Goal: Information Seeking & Learning: Check status

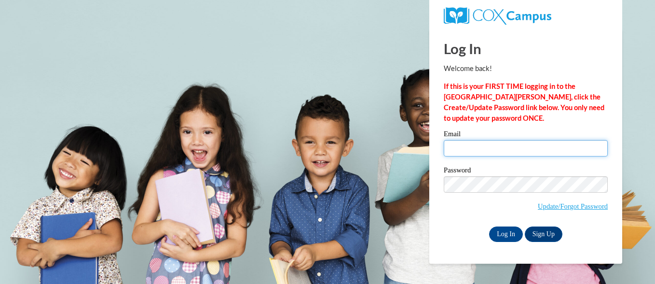
click at [487, 149] on input "Email" at bounding box center [526, 148] width 164 height 16
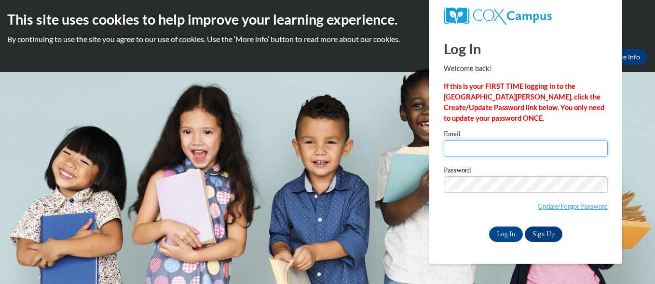
type input "snorwood@gocats.org"
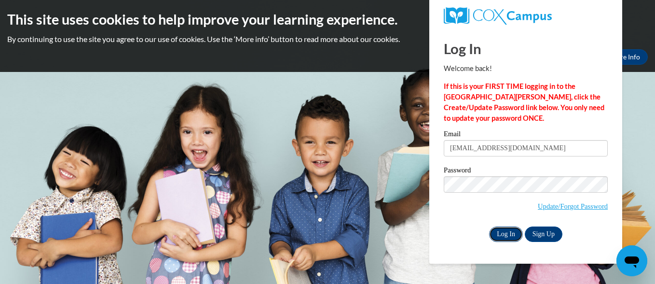
click at [501, 238] on input "Log In" at bounding box center [506, 233] width 34 height 15
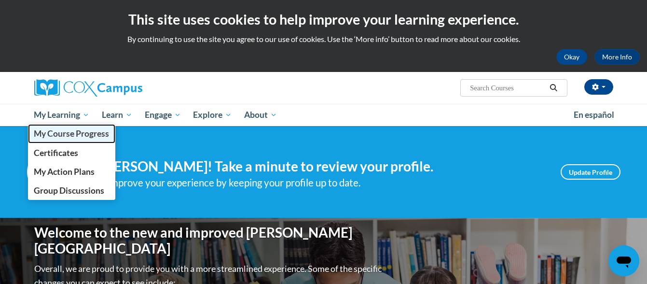
click at [68, 134] on span "My Course Progress" at bounding box center [71, 133] width 75 height 10
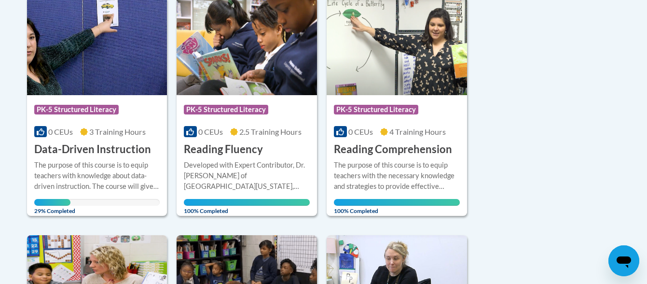
scroll to position [254, 0]
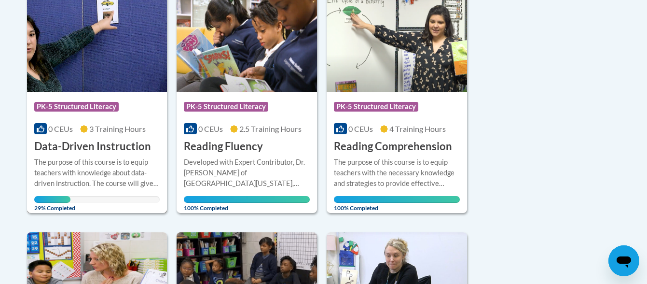
click at [44, 200] on span "29% Completed" at bounding box center [52, 203] width 37 height 15
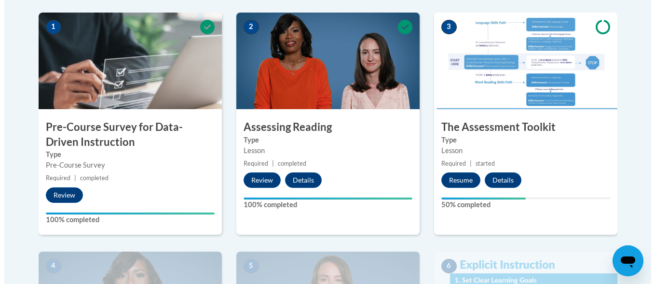
scroll to position [311, 0]
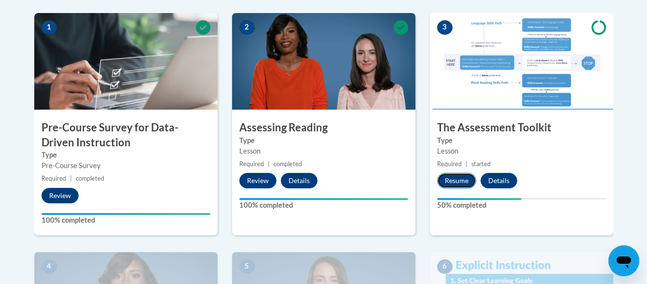
click at [455, 180] on button "Resume" at bounding box center [456, 180] width 39 height 15
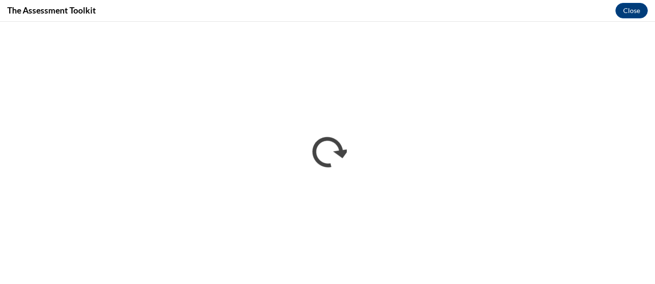
scroll to position [0, 0]
